Goal: Navigation & Orientation: Find specific page/section

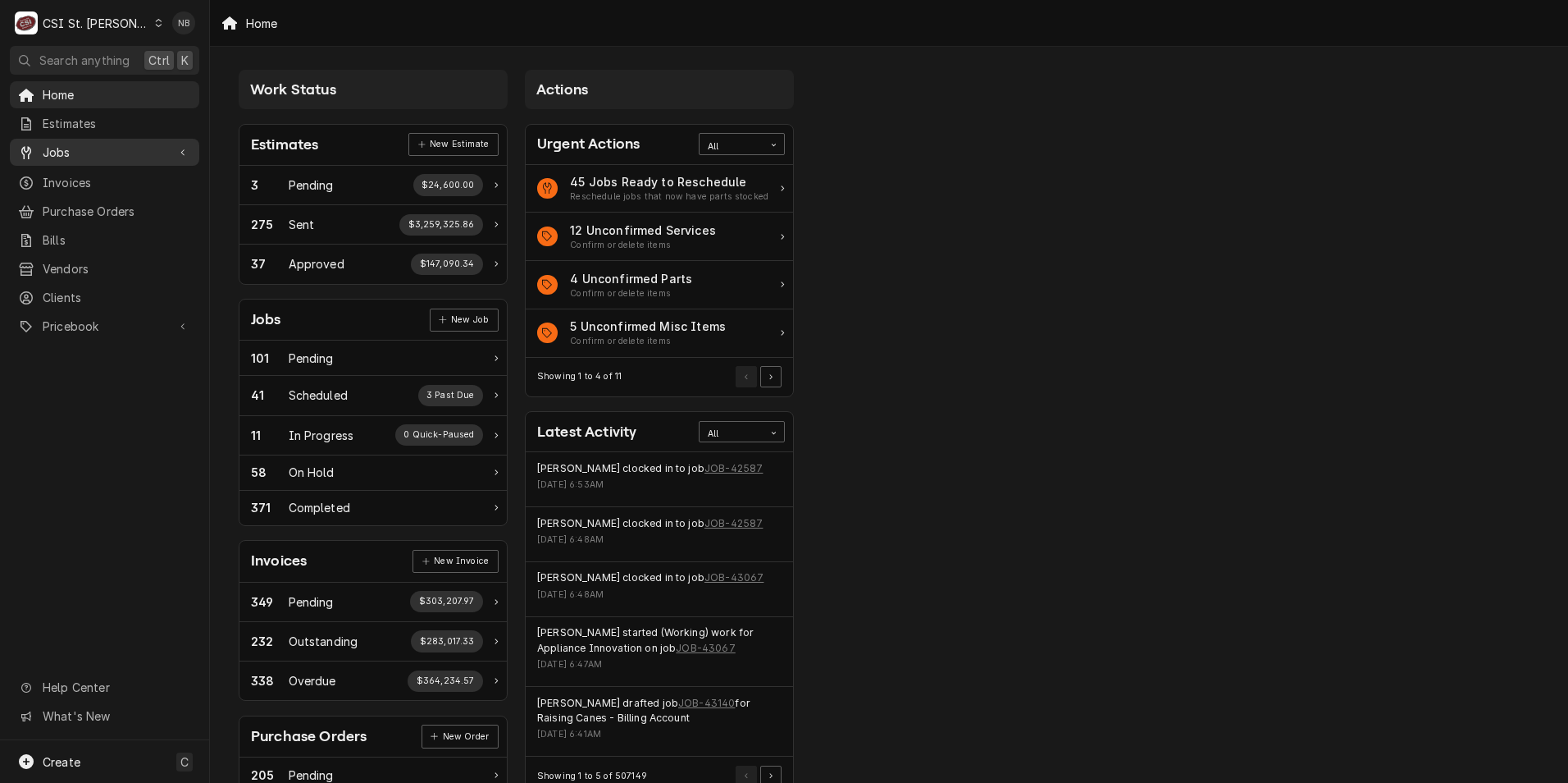
click at [143, 153] on span "Jobs" at bounding box center [104, 152] width 124 height 17
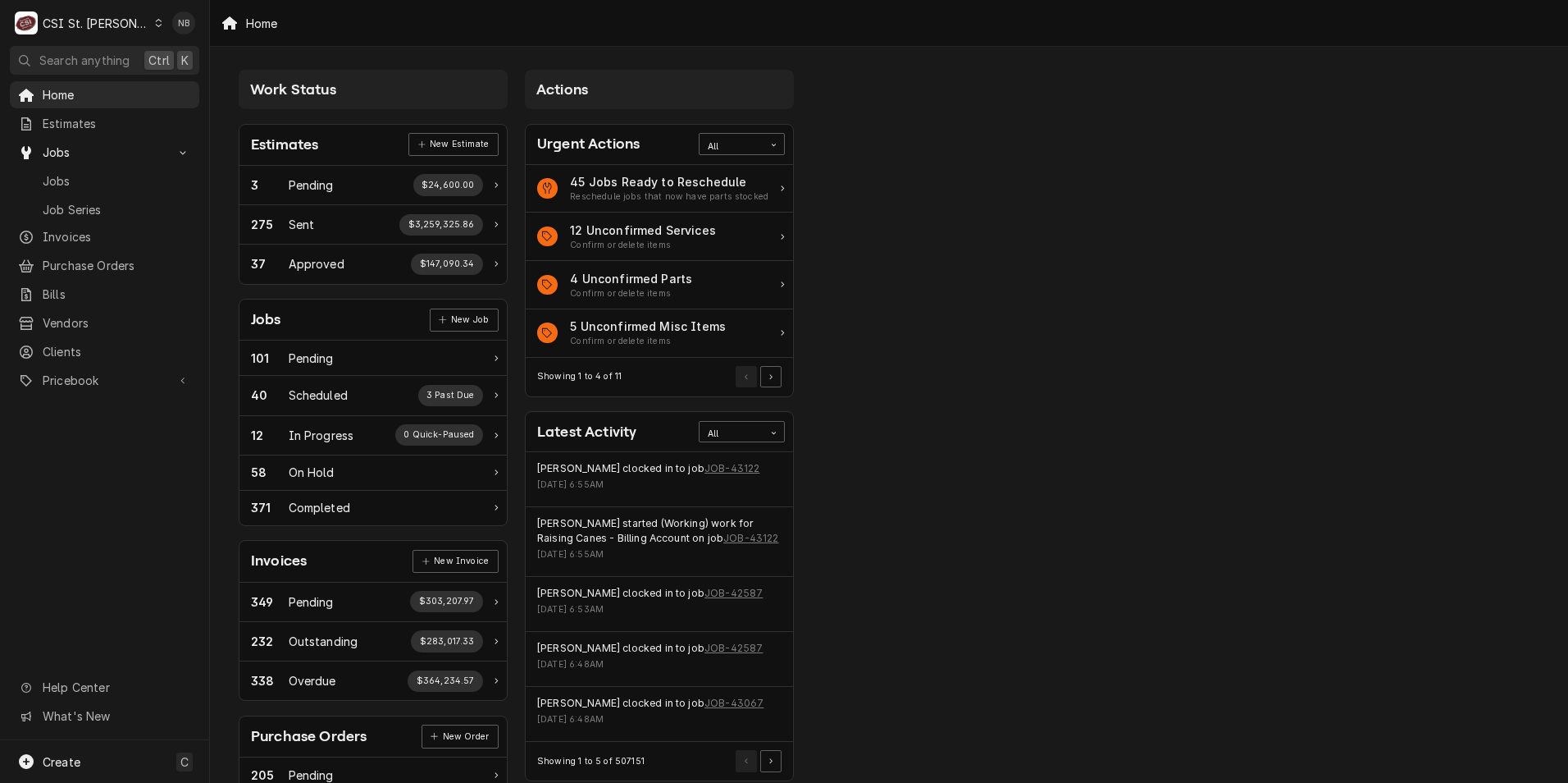
click at [355, 148] on div "Estimates New Estimate" at bounding box center [373, 144] width 268 height 41
click at [295, 134] on div "Estimates" at bounding box center [285, 144] width 67 height 22
click at [296, 152] on div "Estimates" at bounding box center [285, 144] width 67 height 22
click at [86, 230] on span "Invoices" at bounding box center [117, 236] width 149 height 17
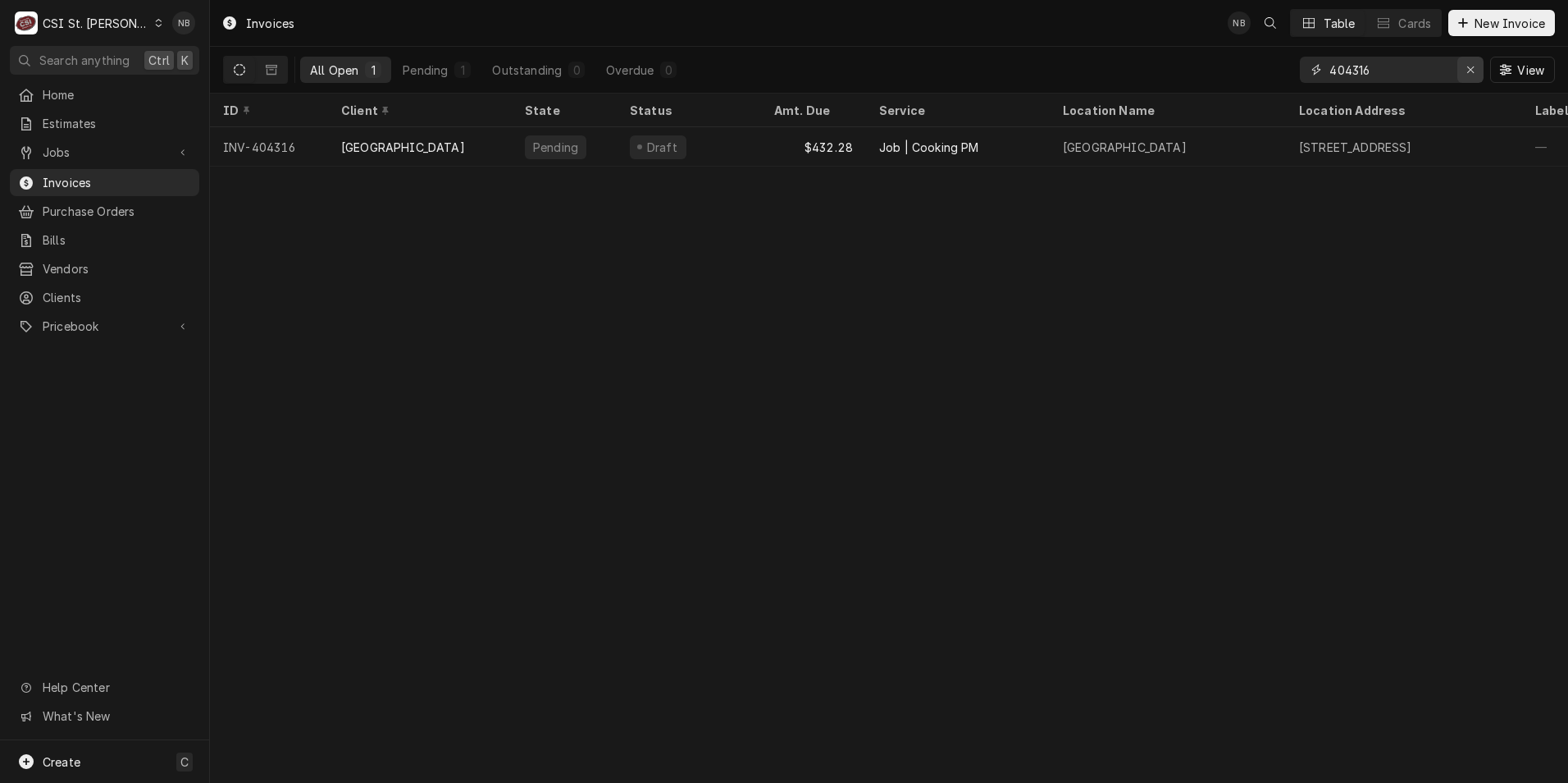
click at [1468, 74] on icon "Erase input" at bounding box center [1471, 70] width 9 height 12
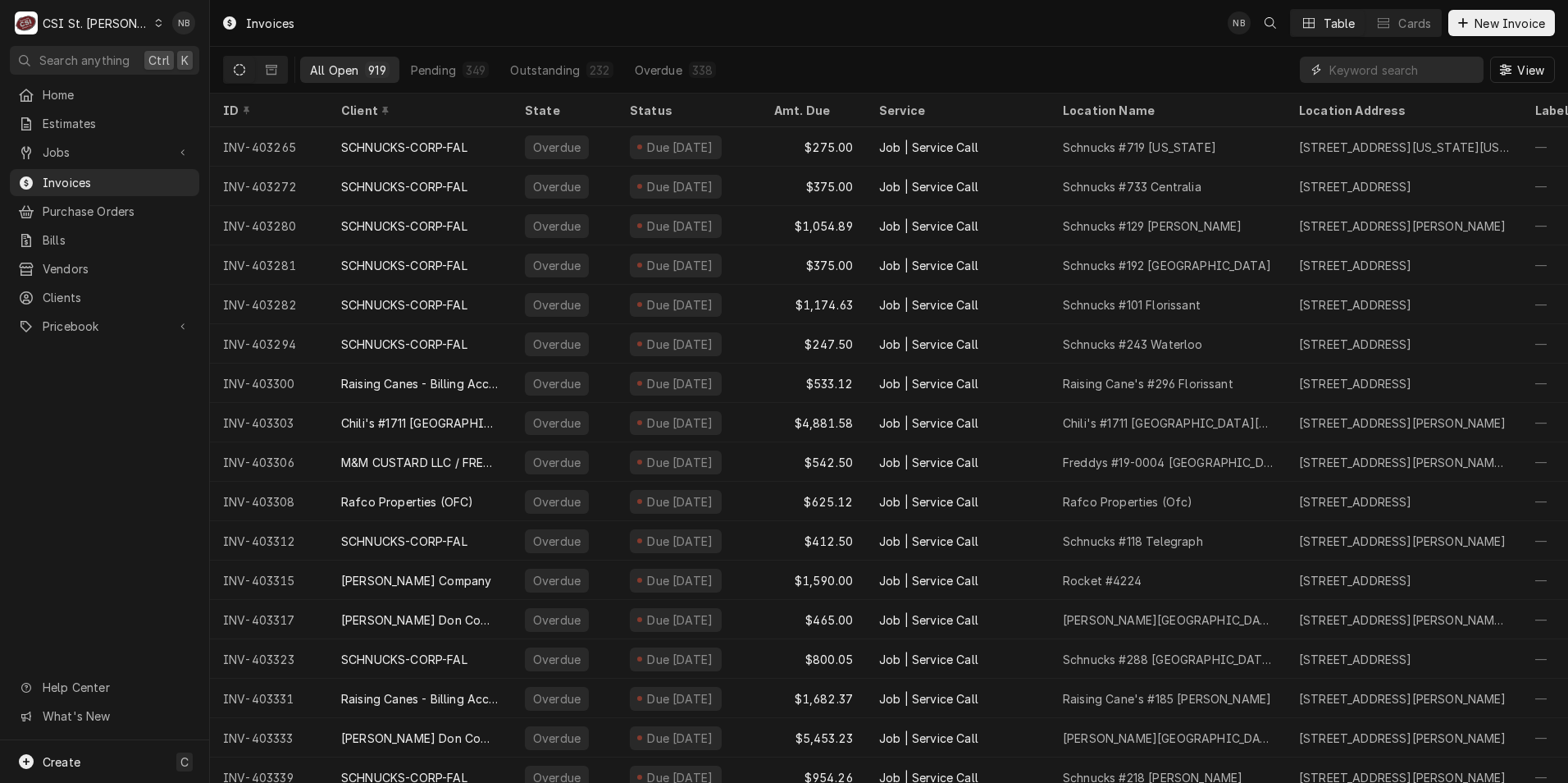
scroll to position [9985, 0]
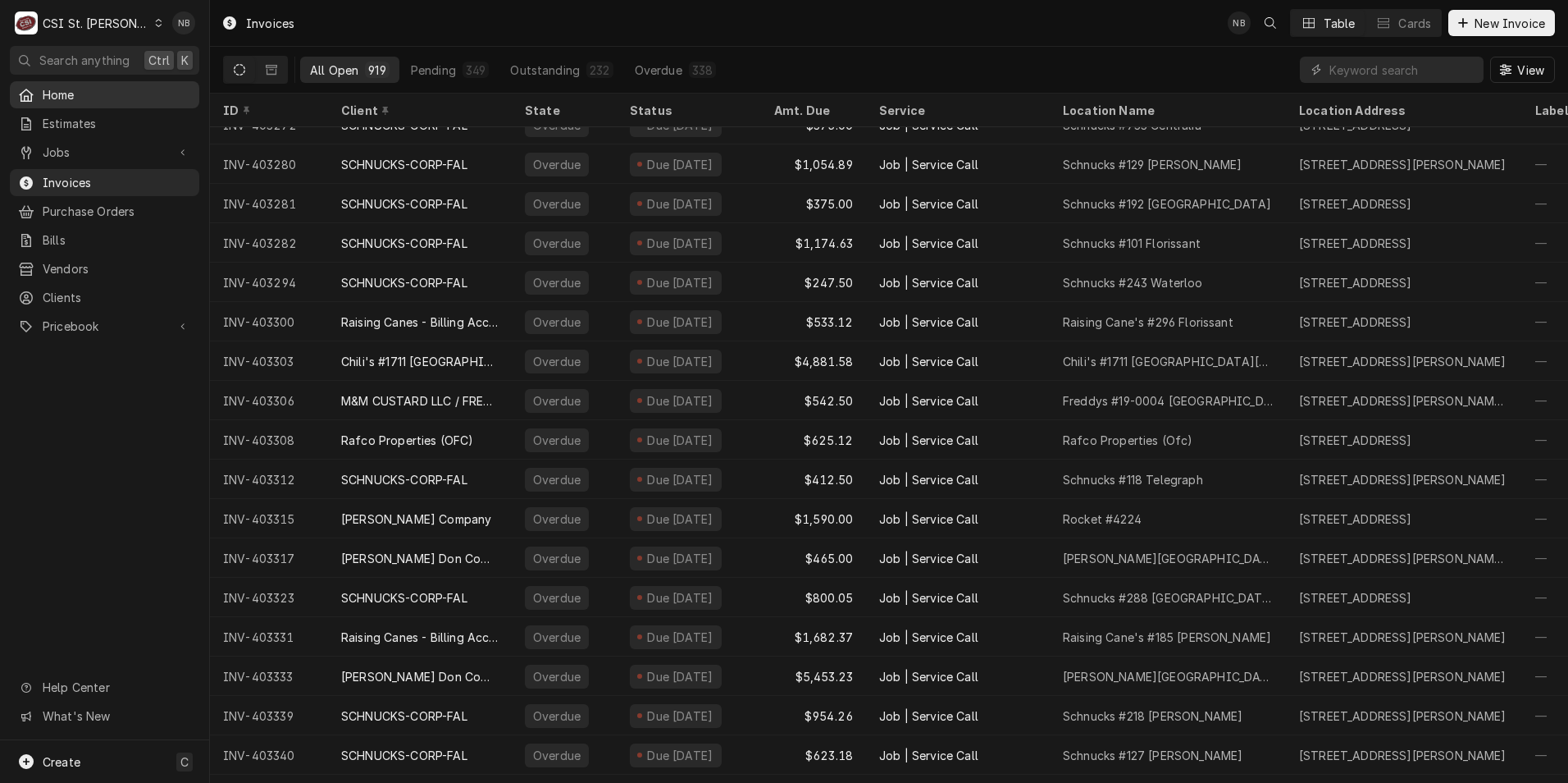
click at [63, 88] on span "Home" at bounding box center [117, 94] width 149 height 17
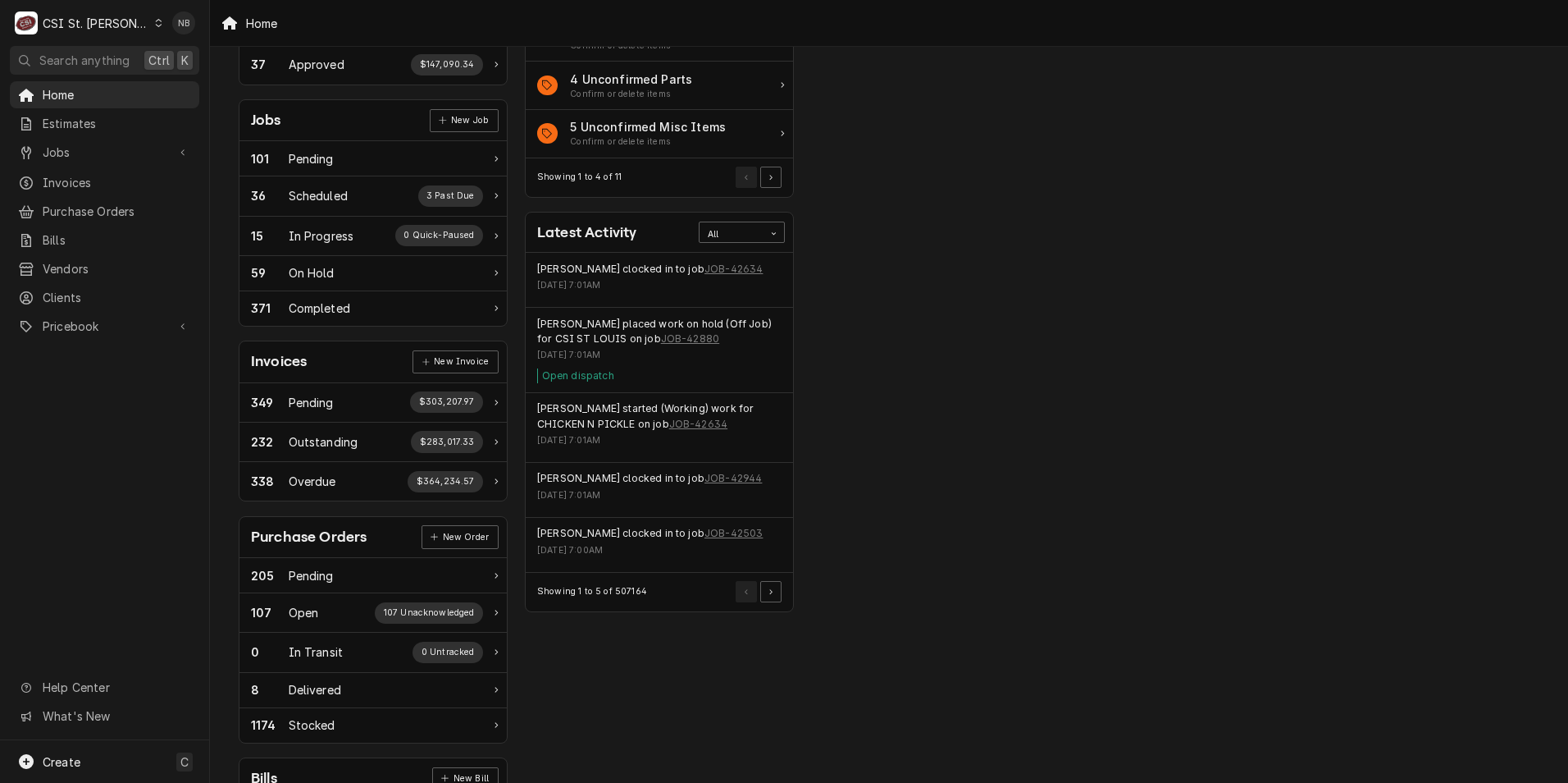
scroll to position [200, 0]
